Goal: Transaction & Acquisition: Download file/media

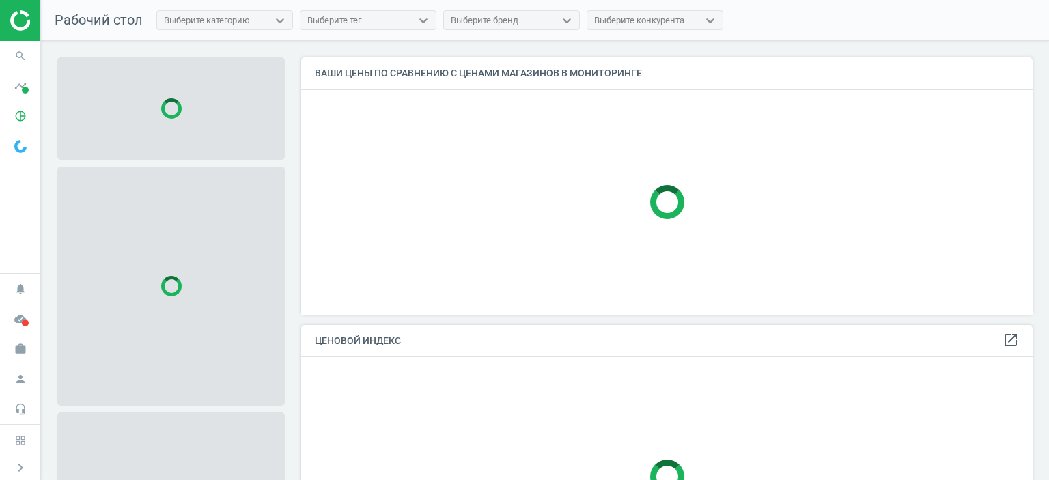
scroll to position [278, 741]
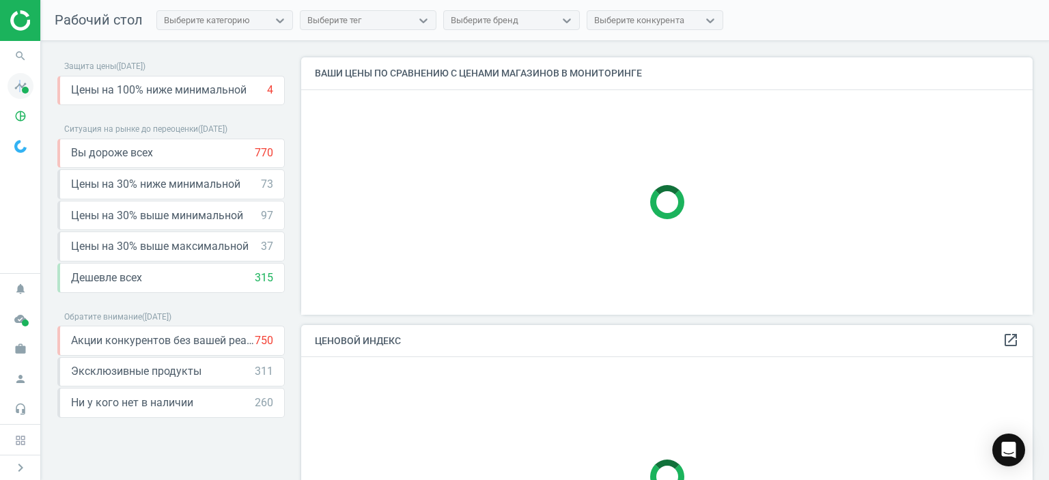
click at [20, 88] on icon "timeline" at bounding box center [21, 86] width 26 height 26
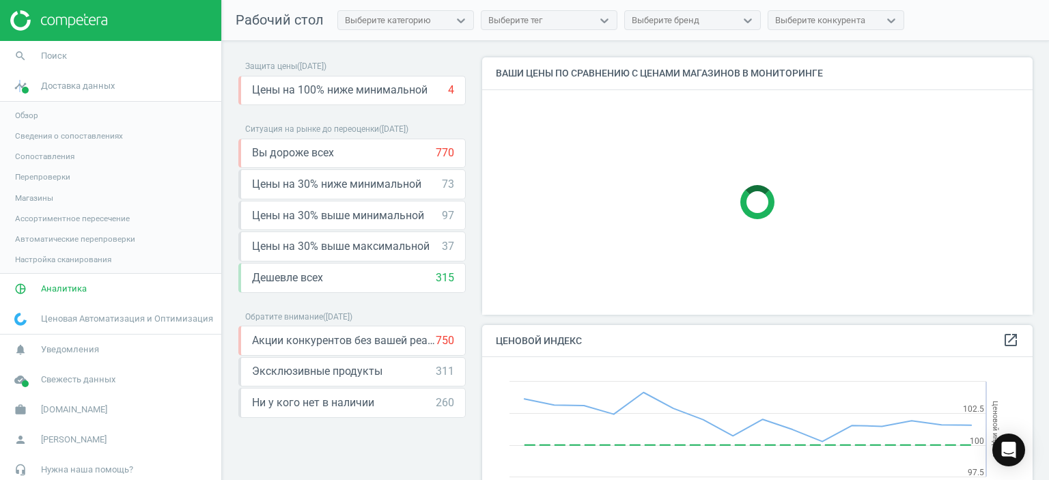
scroll to position [335, 561]
click at [24, 115] on span "Обзор" at bounding box center [26, 115] width 23 height 11
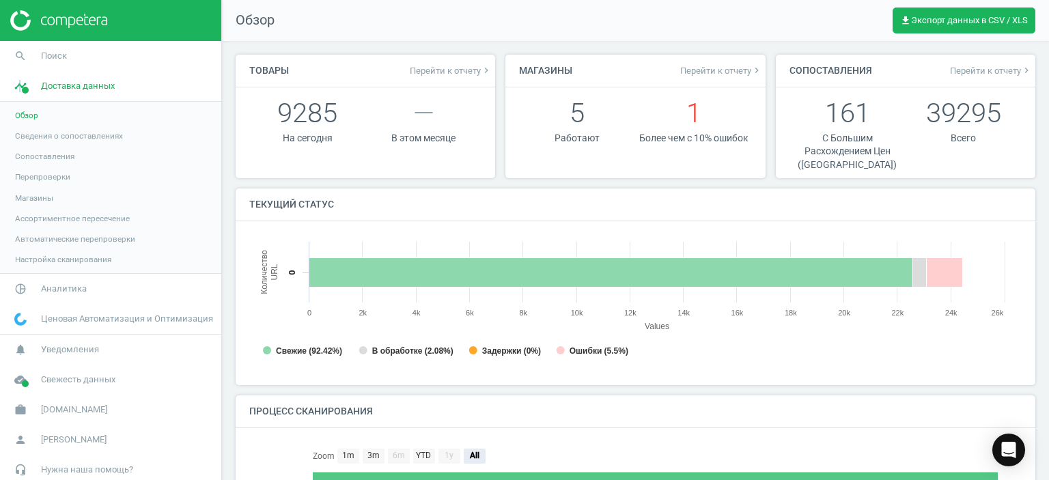
scroll to position [6, 6]
click at [60, 288] on span "Аналитика" at bounding box center [64, 289] width 46 height 12
click at [32, 166] on span "Товары" at bounding box center [29, 165] width 29 height 11
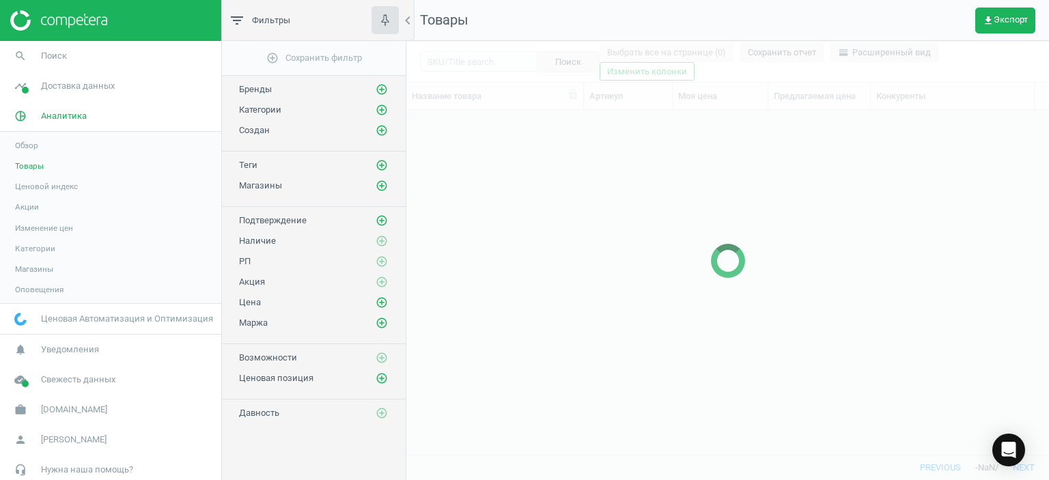
scroll to position [324, 632]
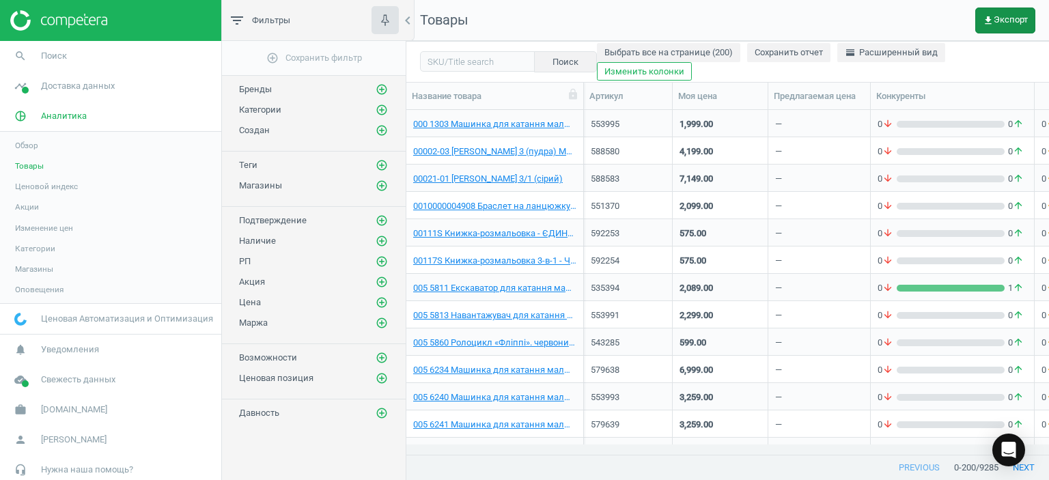
click at [1019, 20] on span "get_app Экспорт" at bounding box center [1004, 20] width 45 height 11
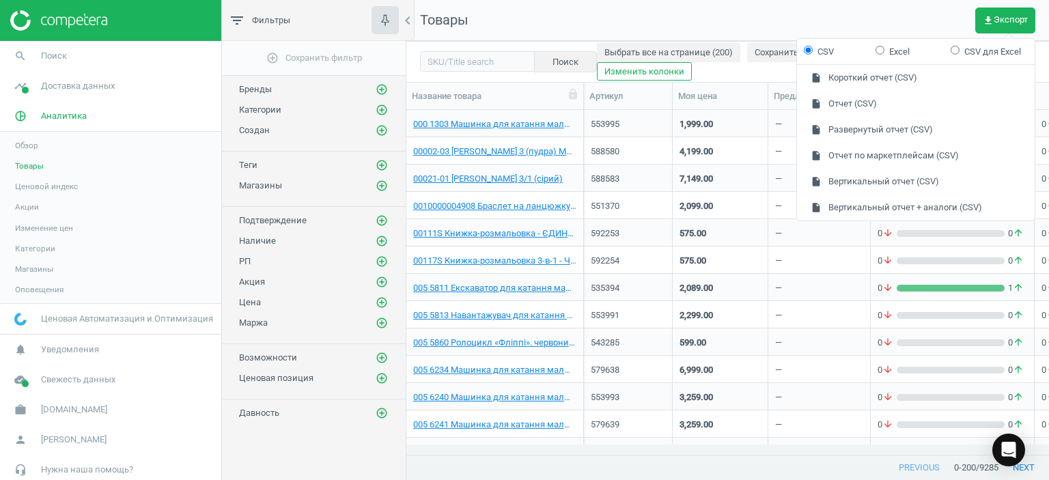
click at [879, 49] on input "Excel" at bounding box center [879, 49] width 9 height 9
radio input "true"
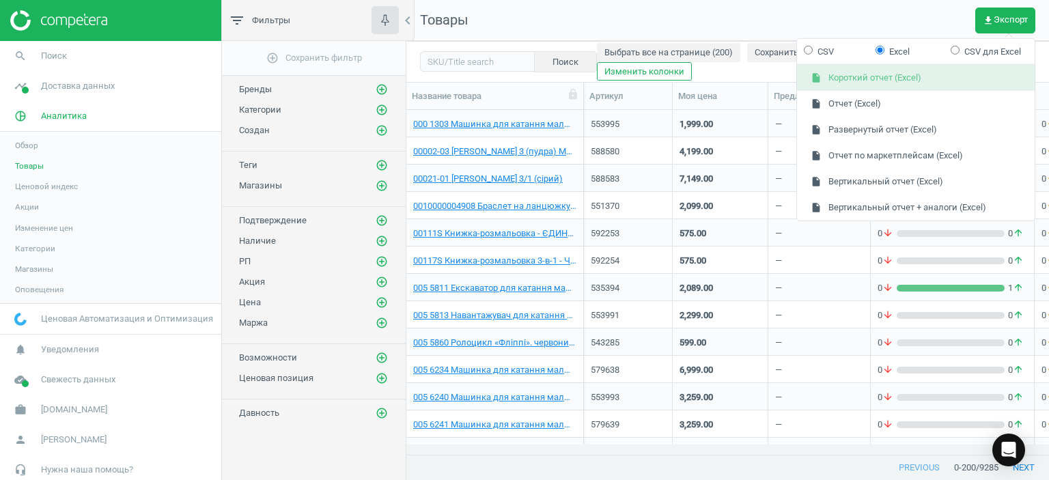
click at [845, 79] on button "insert_drive_file Короткий отчет (Excel)" at bounding box center [916, 78] width 238 height 26
